Goal: Transaction & Acquisition: Purchase product/service

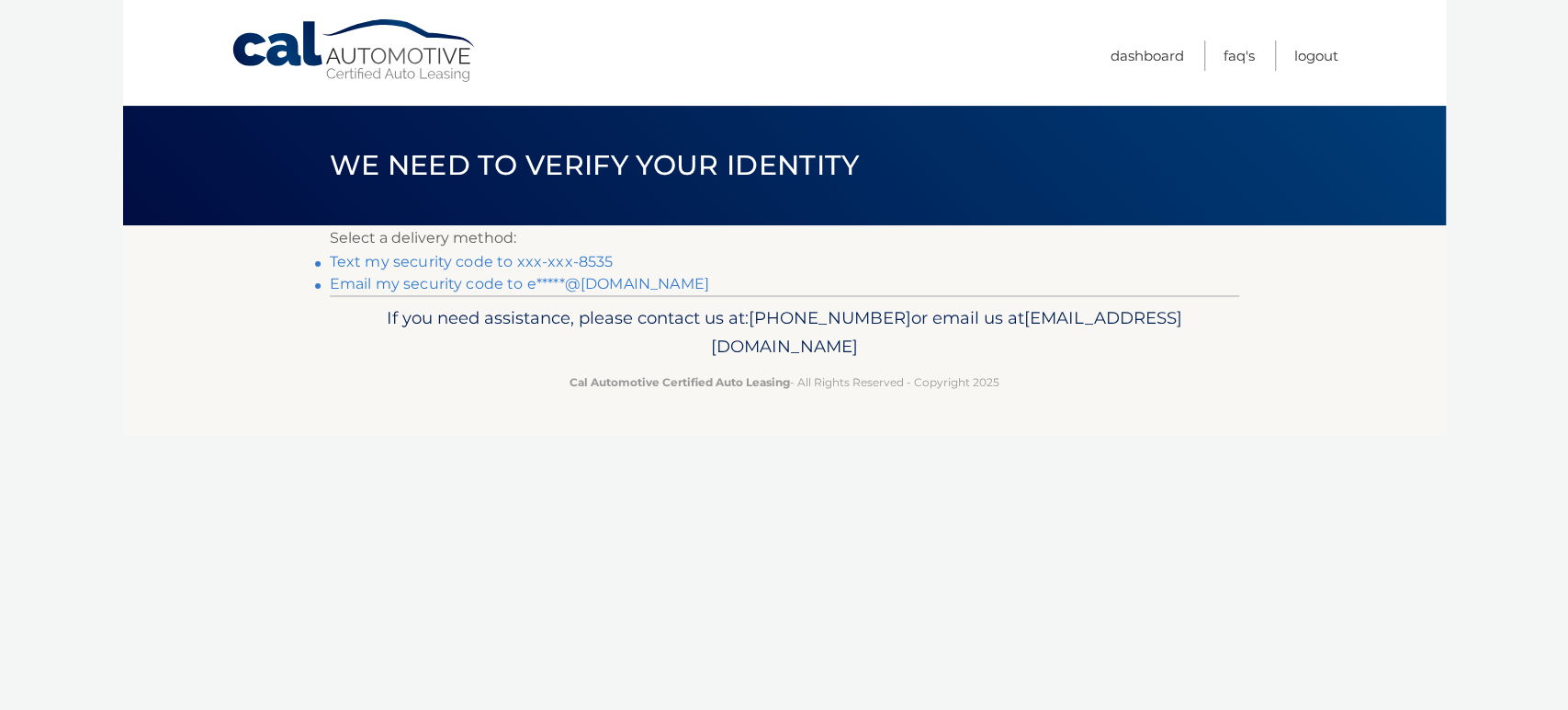
click at [417, 261] on link "Text my security code to xxx-xxx-8535" at bounding box center [472, 261] width 284 height 18
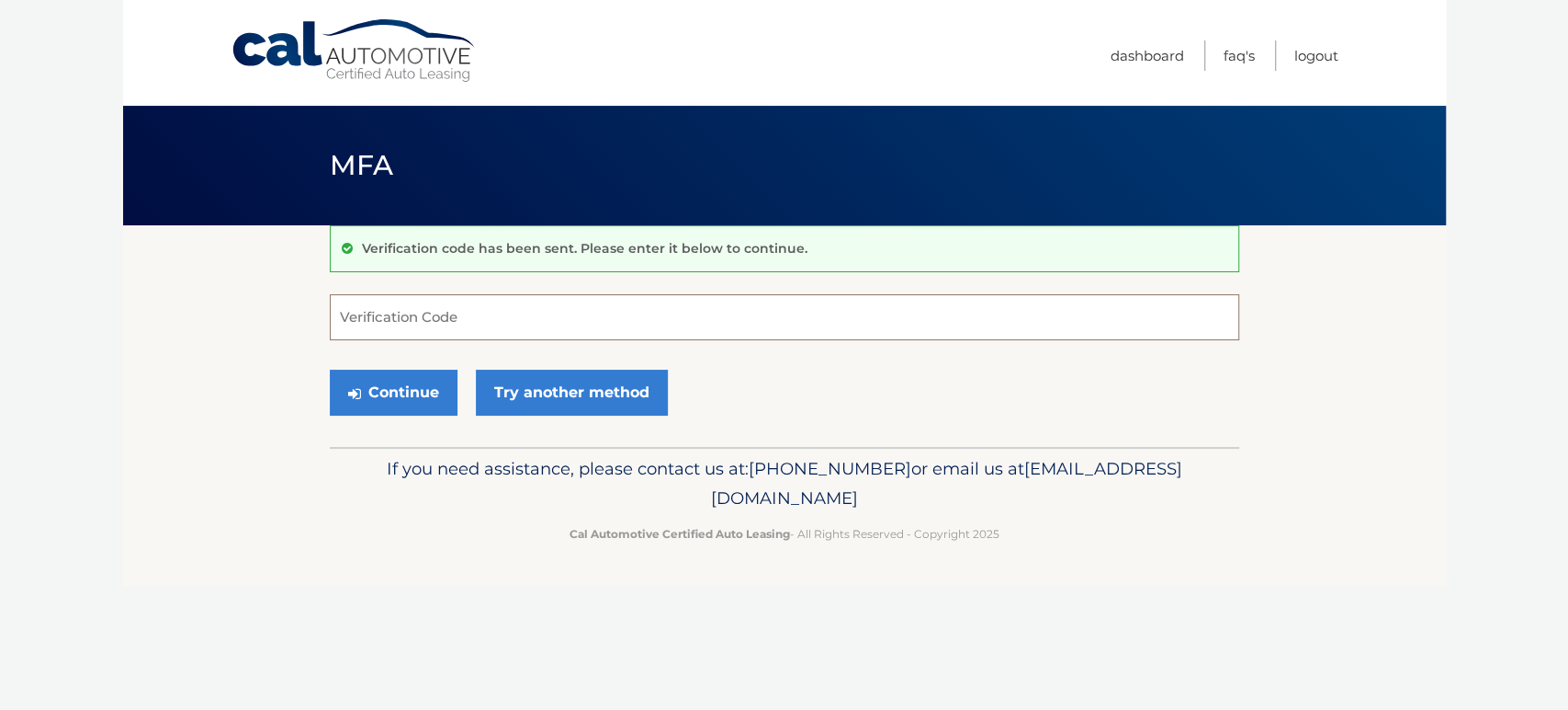
click at [432, 314] on input "Verification Code" at bounding box center [784, 317] width 910 height 46
type input "994840"
click at [415, 396] on button "Continue" at bounding box center [394, 392] width 128 height 46
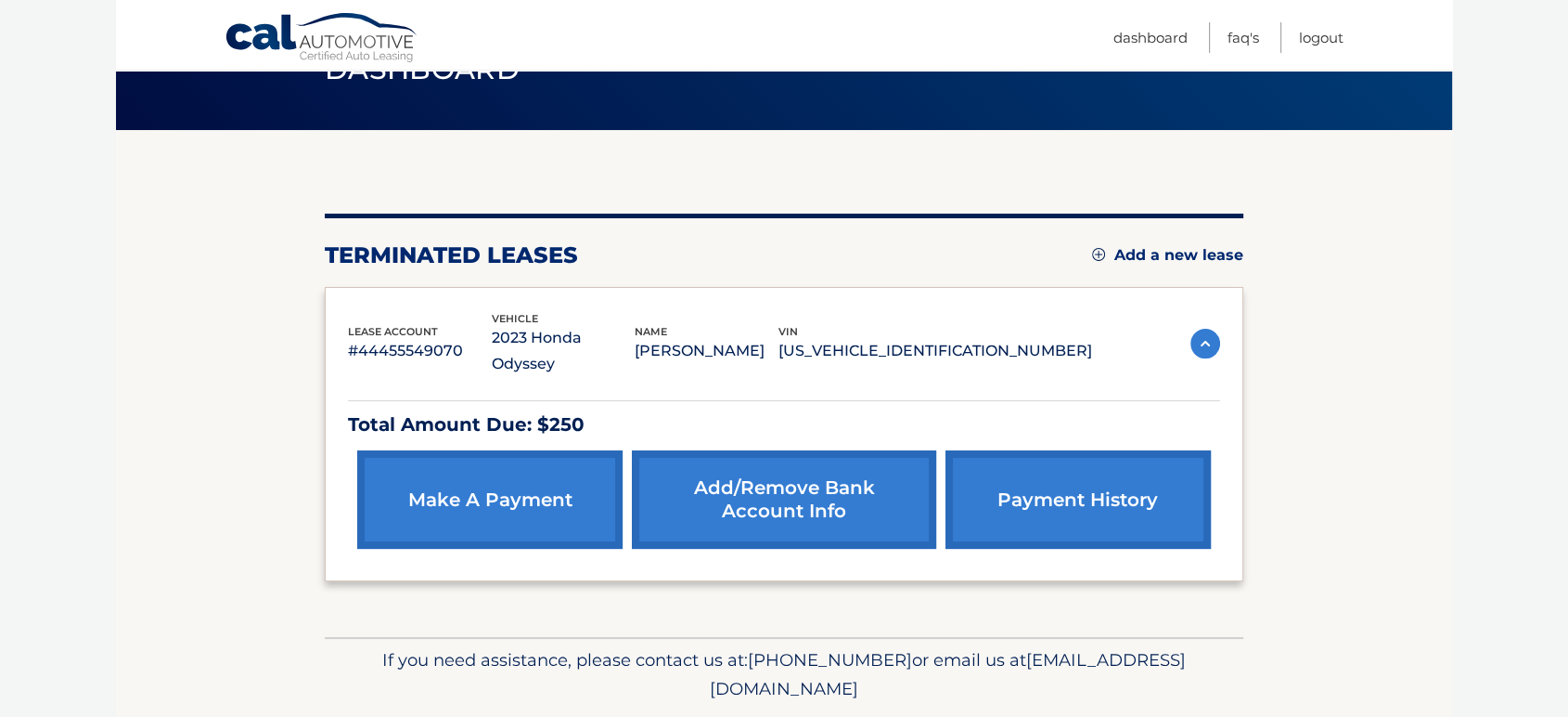
scroll to position [99, 0]
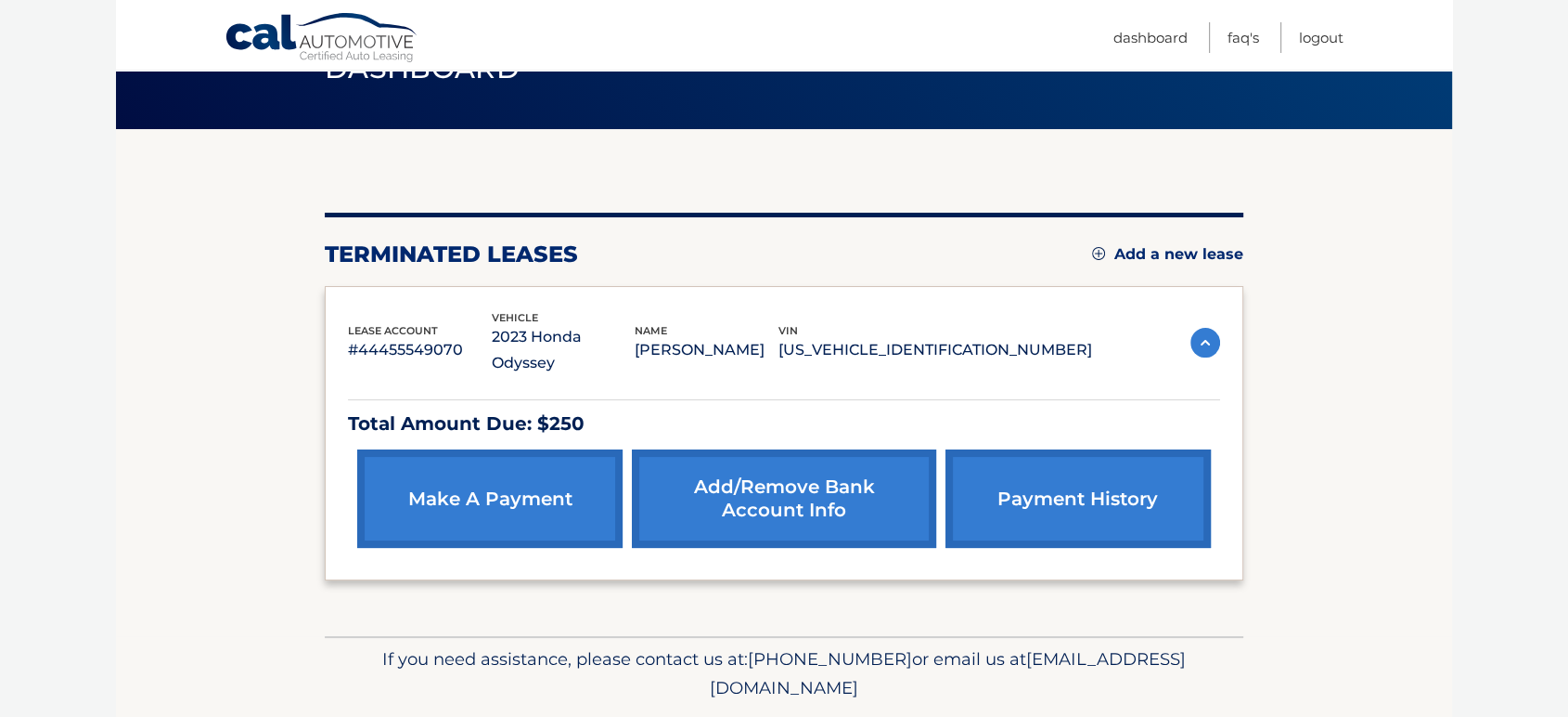
click at [509, 505] on link "make a payment" at bounding box center [490, 498] width 266 height 99
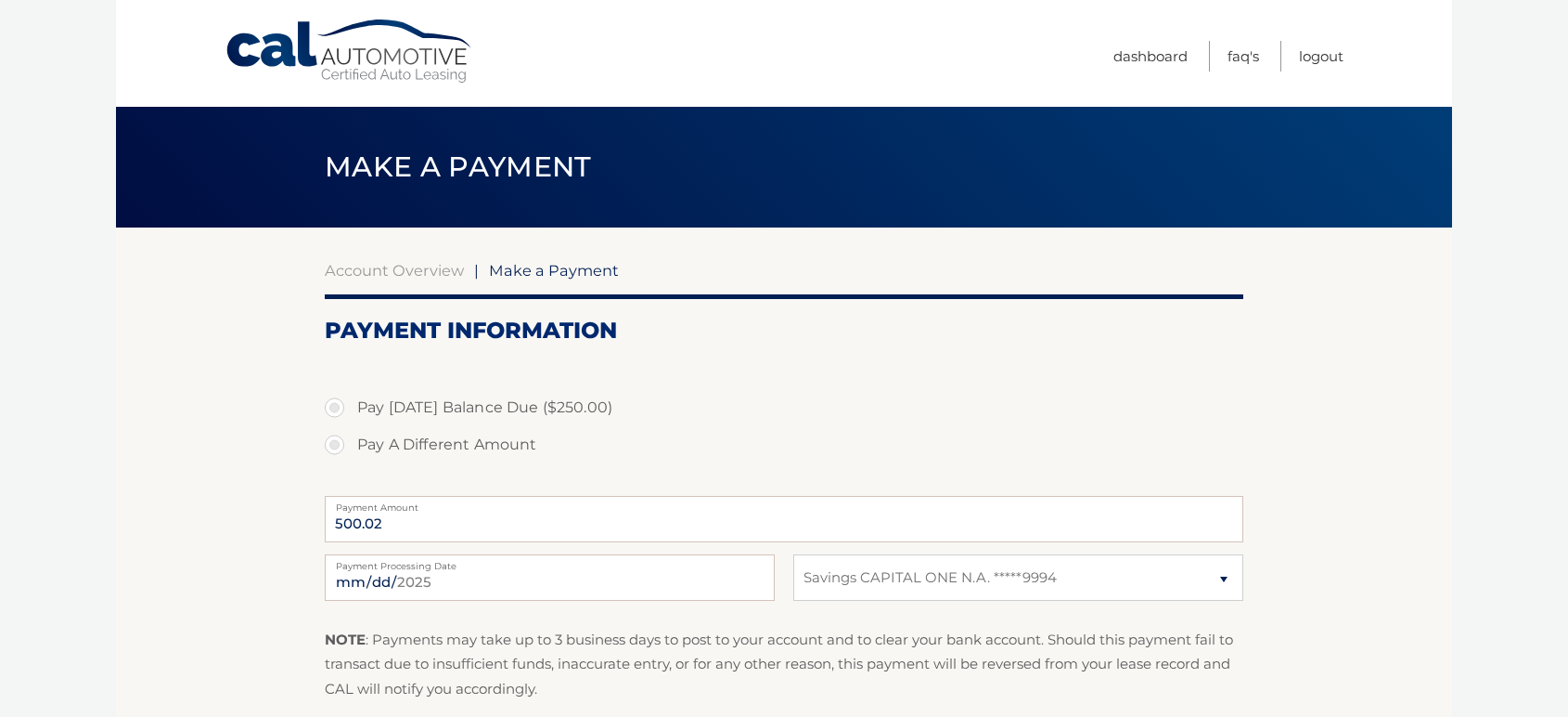
select select "YTEyN2IzMTgtYjhjNy00ODBhLTk2ZDYtMDdlMjYxMzU1OWJm"
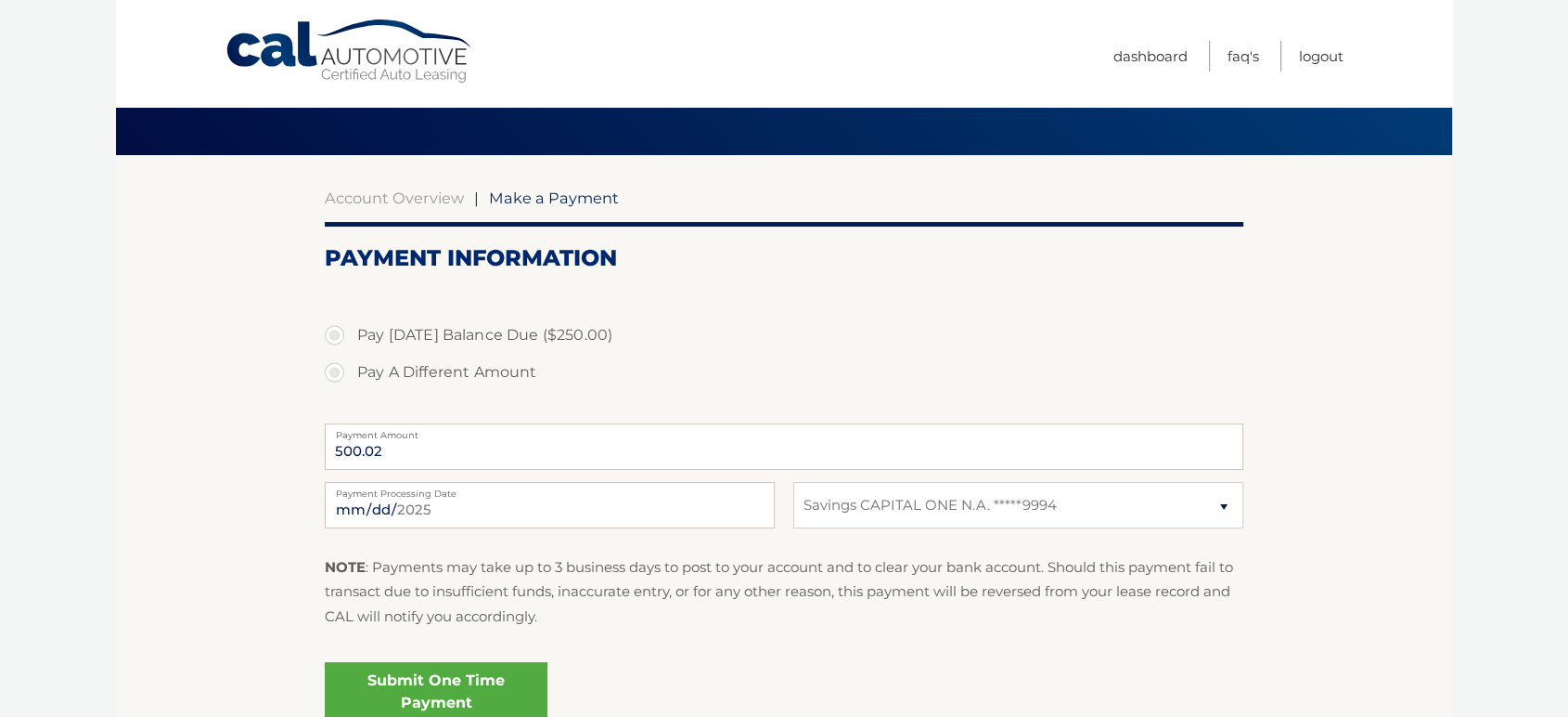
scroll to position [75, 0]
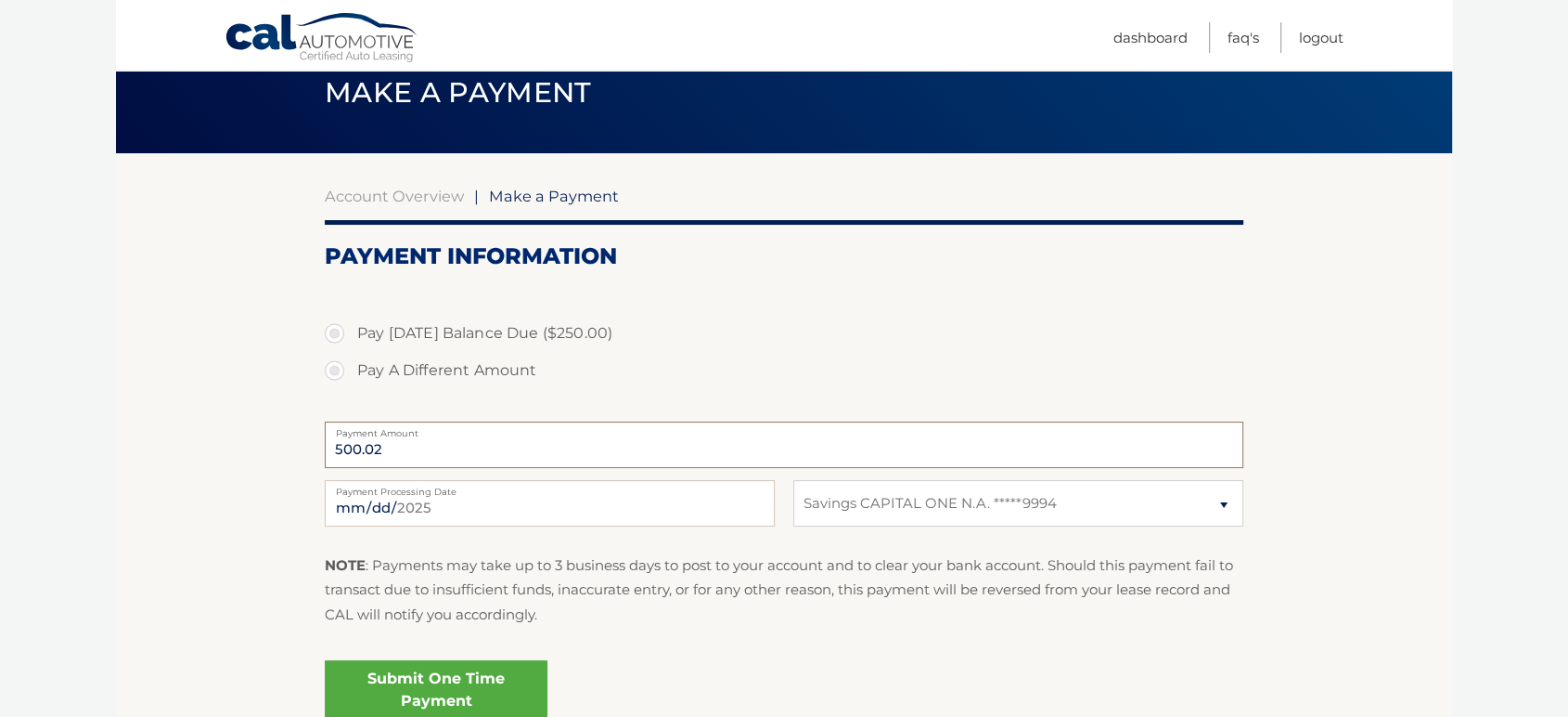
click at [406, 450] on input "500.02" at bounding box center [784, 444] width 919 height 47
click at [334, 333] on label "Pay Today's Balance Due ($250.00)" at bounding box center [784, 333] width 919 height 37
click at [334, 333] on input "Pay Today's Balance Due ($250.00)" at bounding box center [341, 330] width 19 height 30
radio input "true"
type input "250.00"
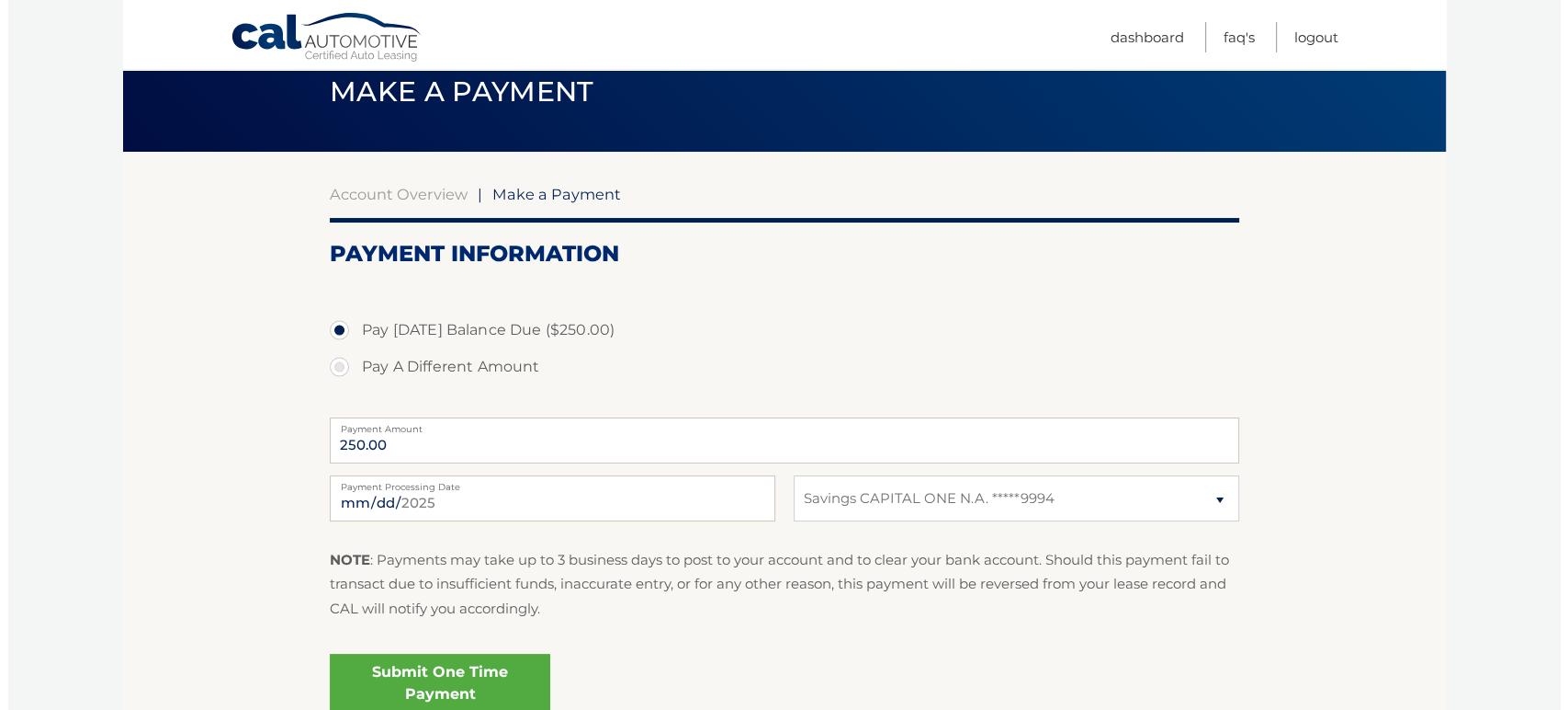
scroll to position [117, 0]
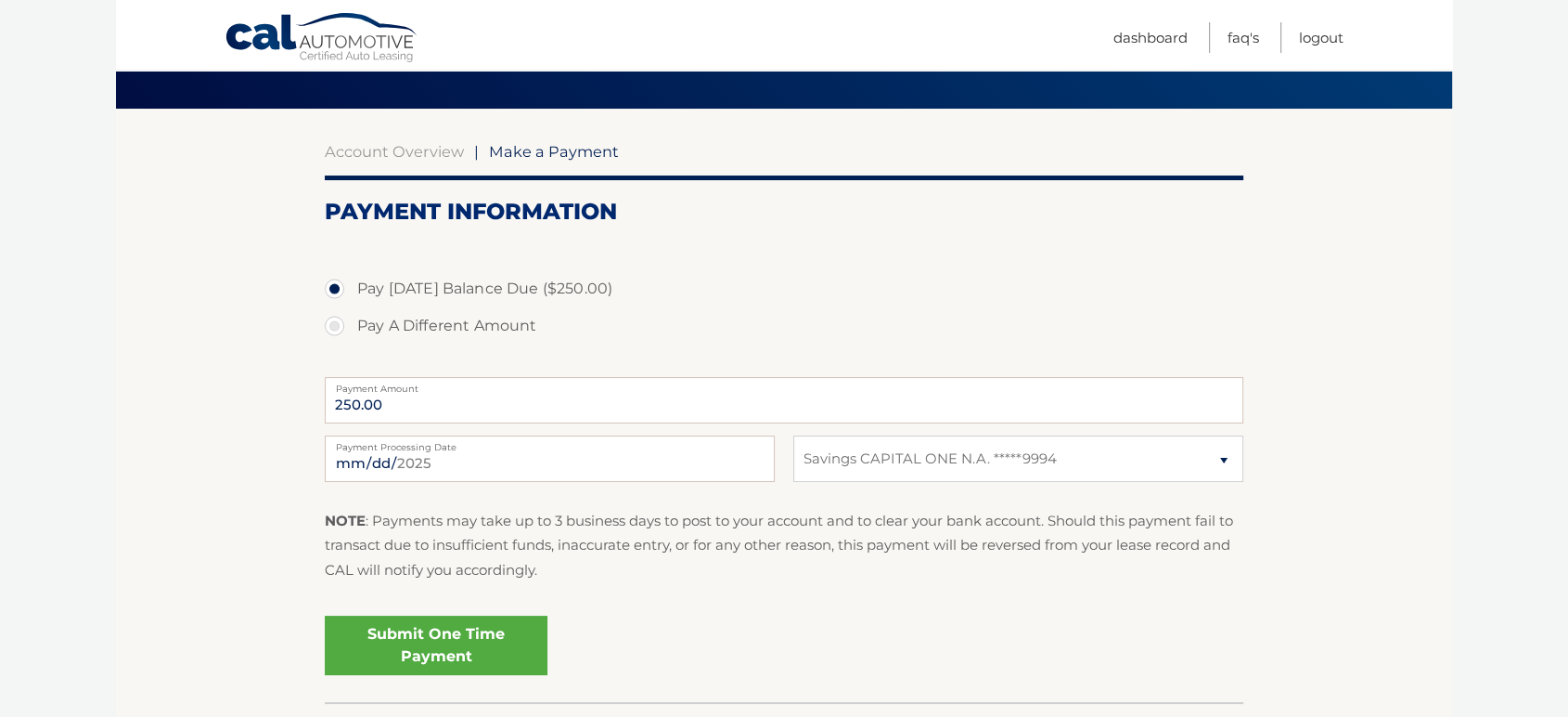
click at [431, 642] on link "Submit One Time Payment" at bounding box center [436, 645] width 223 height 60
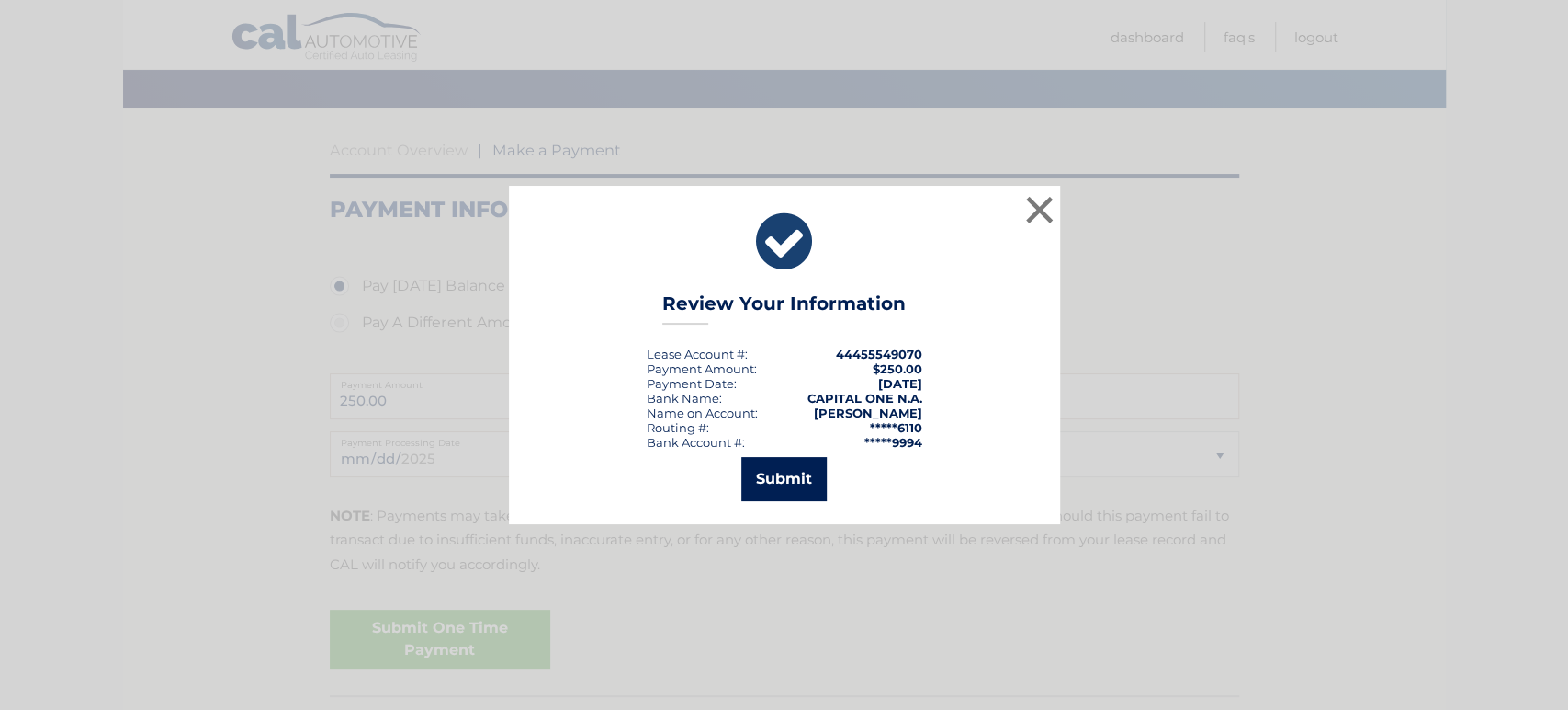
click at [784, 468] on button "Submit" at bounding box center [784, 478] width 86 height 44
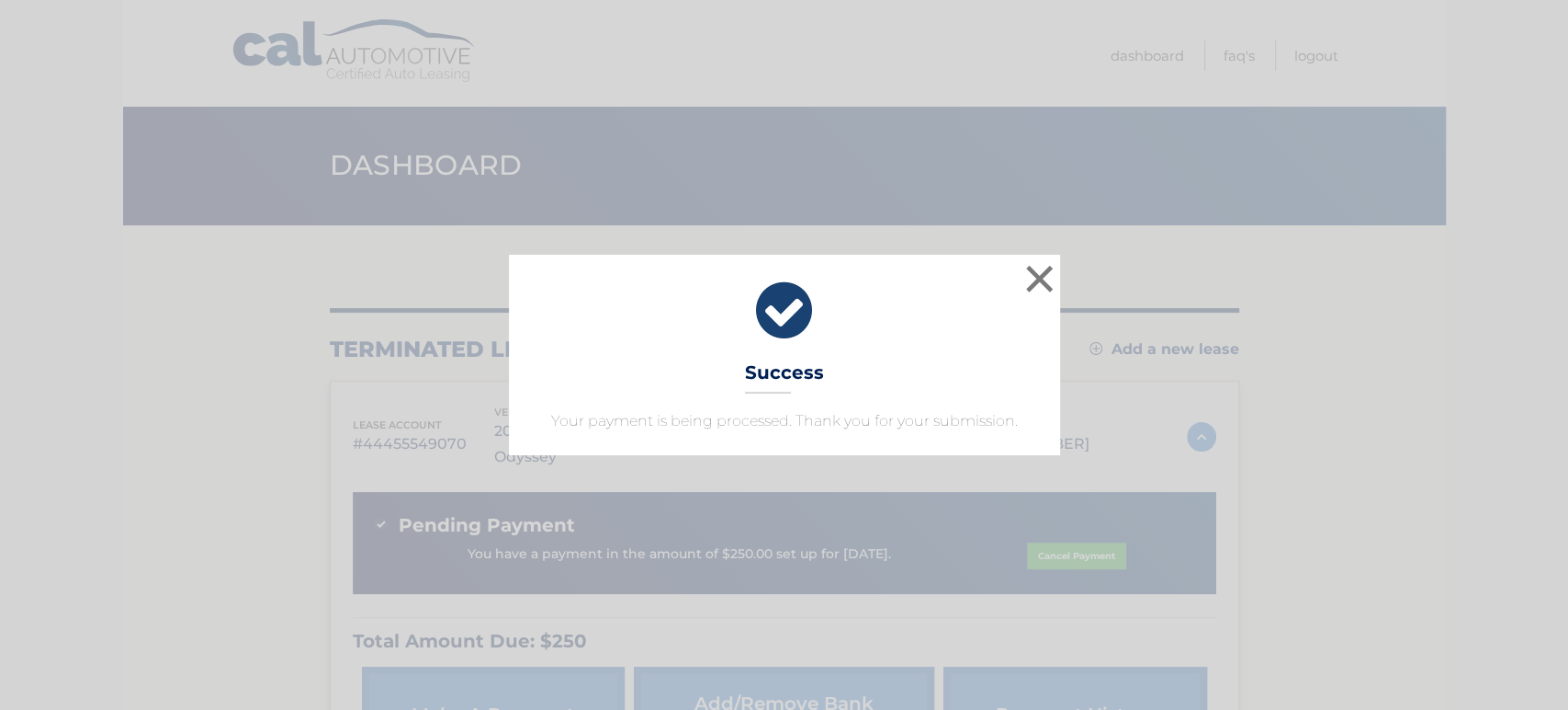
click at [1020, 284] on icon at bounding box center [784, 310] width 506 height 66
click at [1036, 283] on button "×" at bounding box center [1040, 278] width 36 height 36
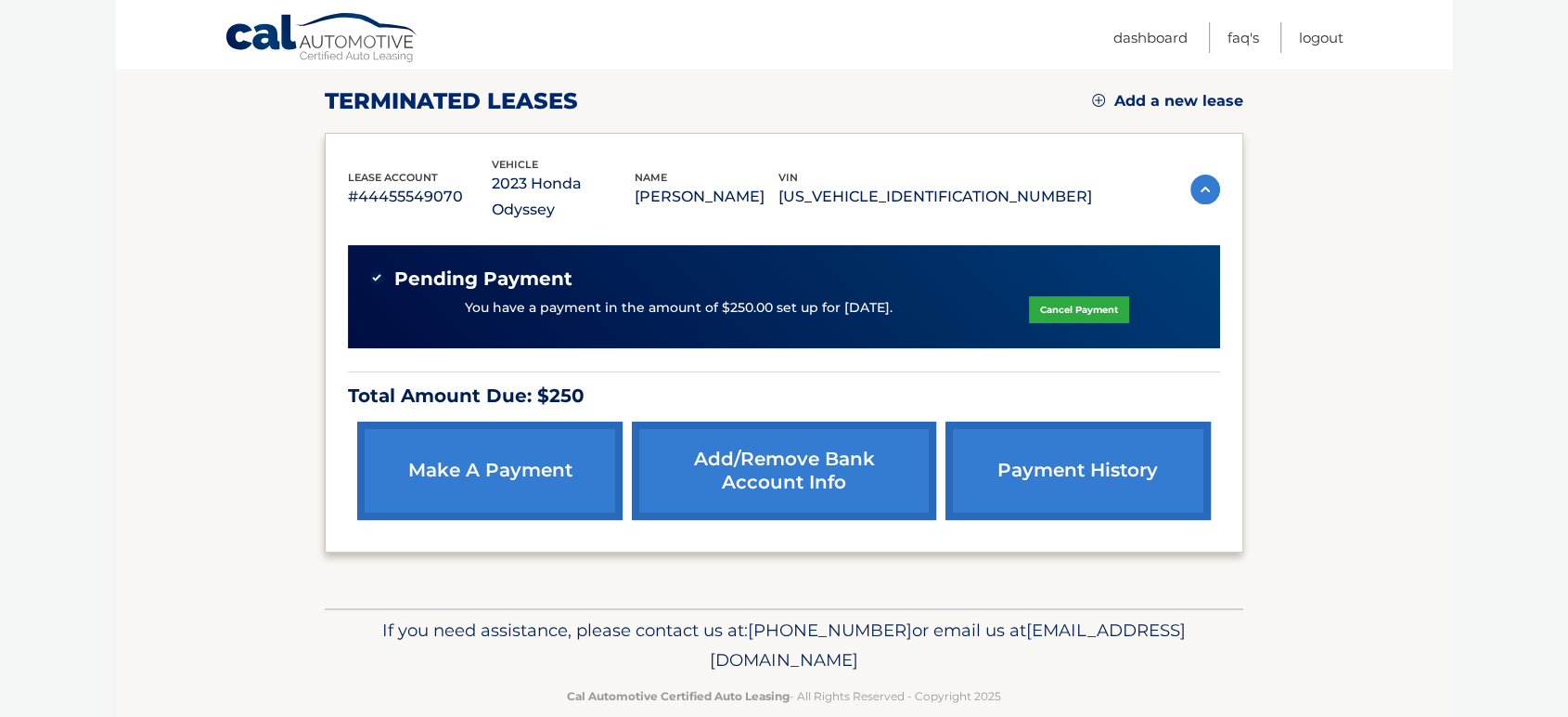
scroll to position [281, 0]
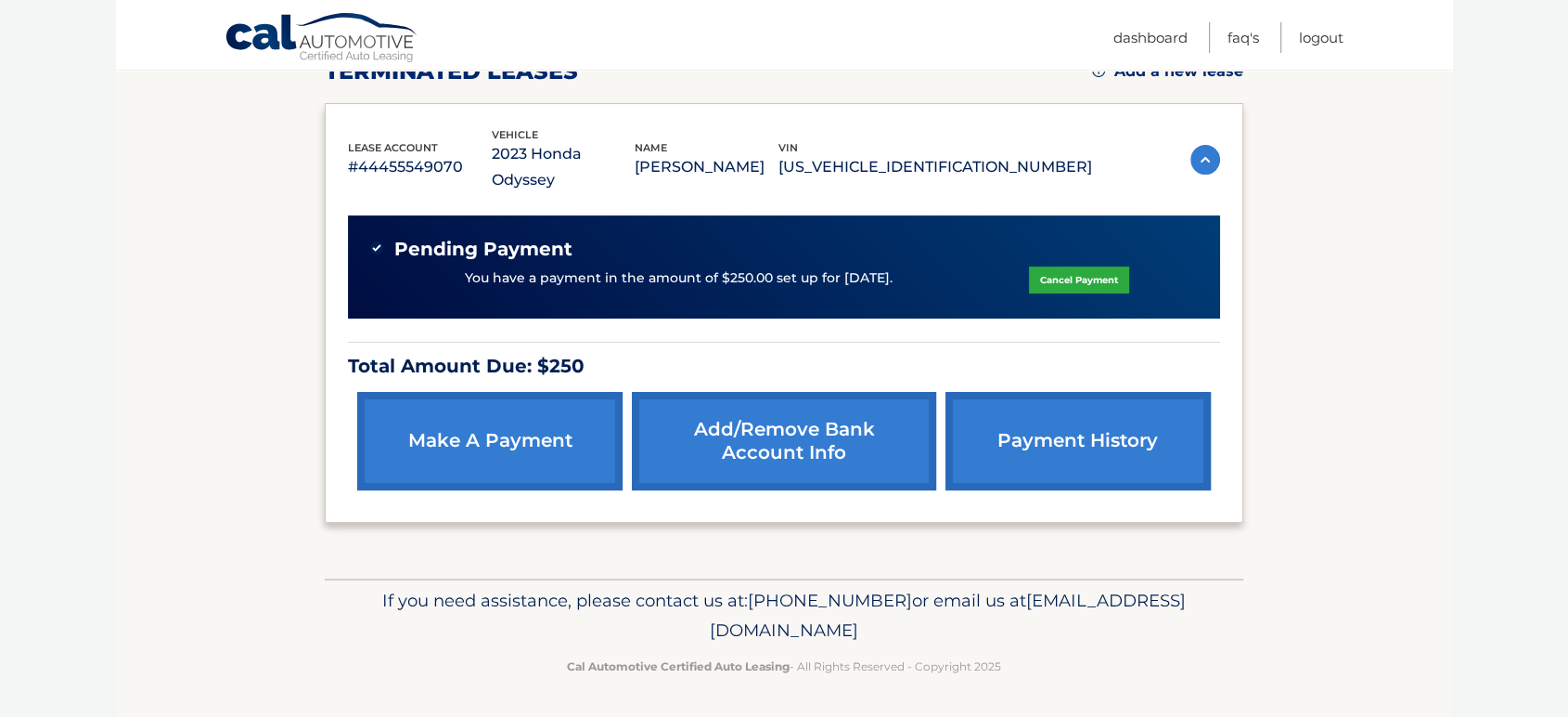
click at [1046, 449] on link "payment history" at bounding box center [1078, 440] width 266 height 99
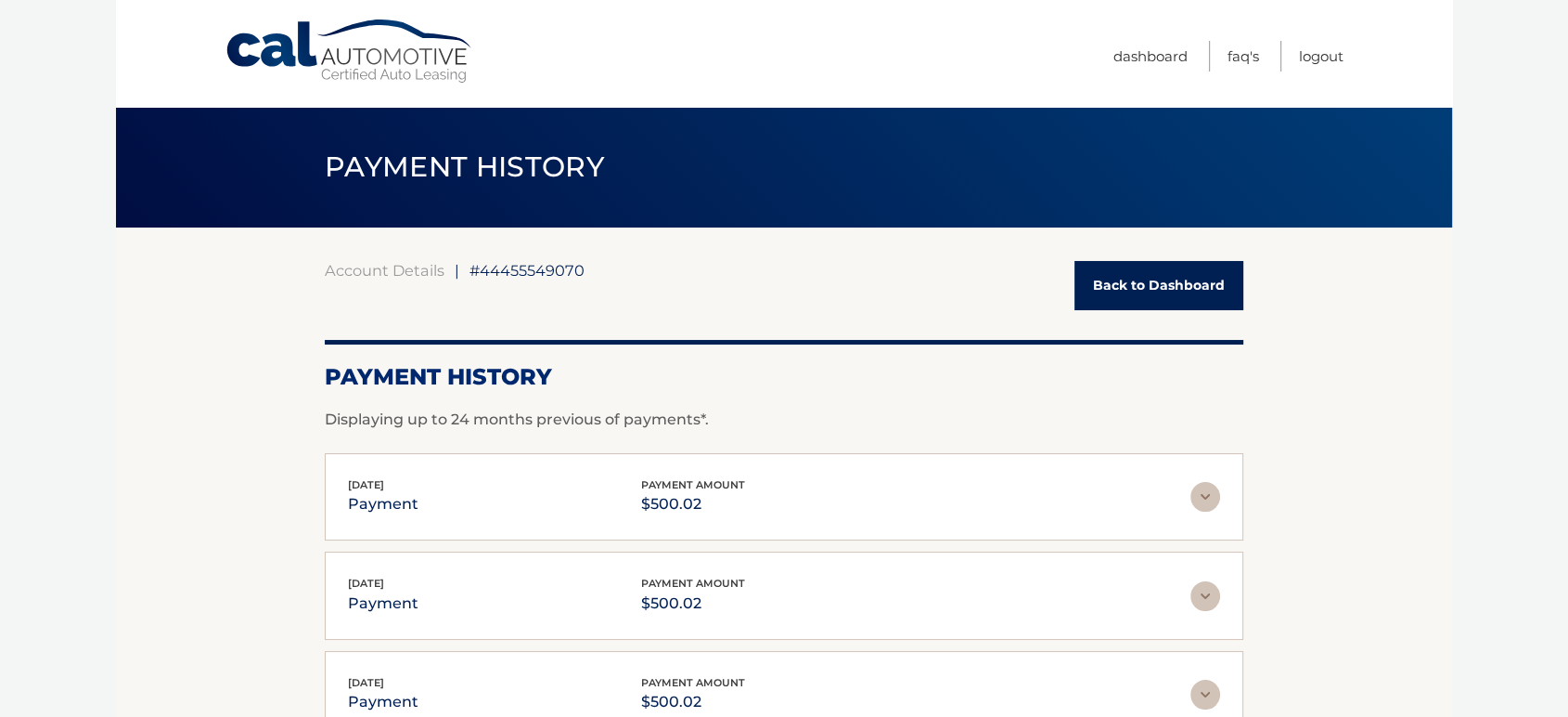
click at [313, 64] on link "Cal Automotive" at bounding box center [350, 52] width 251 height 66
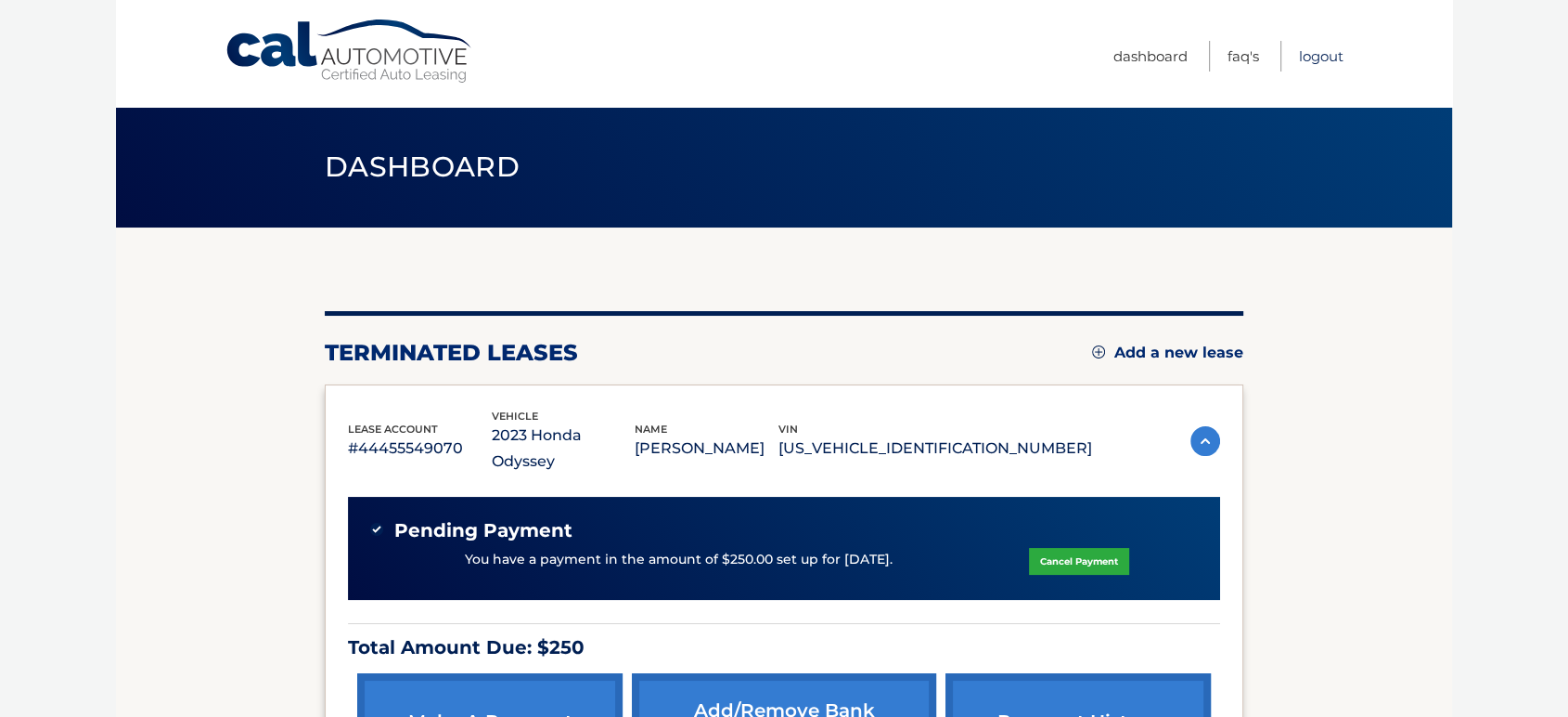
click at [1326, 60] on link "Logout" at bounding box center [1321, 56] width 45 height 31
